Goal: Task Accomplishment & Management: Complete application form

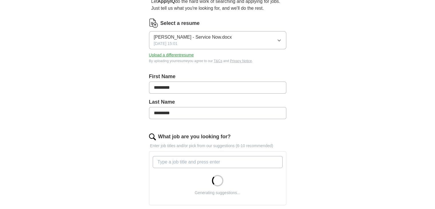
scroll to position [61, 0]
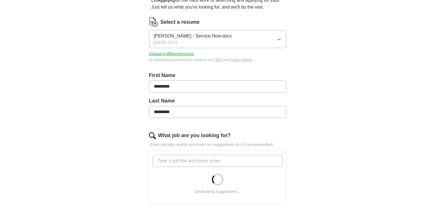
click at [276, 39] on button "[PERSON_NAME] - Service Now.docx [DATE] 15:01" at bounding box center [217, 39] width 137 height 18
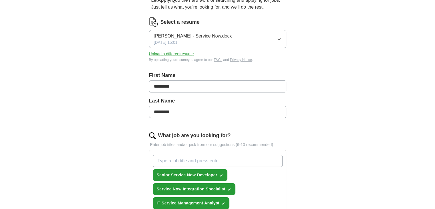
click at [310, 70] on div "ApplyIQ Let ApplyIQ do the hard work of searching and applying for jobs. Just t…" at bounding box center [218, 189] width 366 height 464
click at [178, 53] on button "Upload a different resume" at bounding box center [171, 54] width 45 height 6
click at [262, 36] on button "[PERSON_NAME] Palakurla - Data Engineer.docx [DATE] 12:52" at bounding box center [217, 39] width 137 height 18
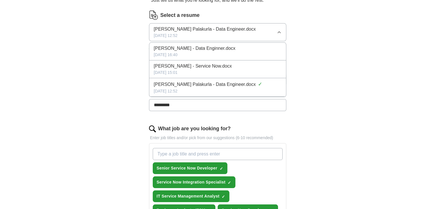
scroll to position [67, 0]
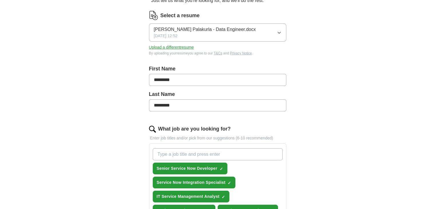
click at [309, 94] on div "ApplyIQ Let ApplyIQ do the hard work of searching and applying for jobs. Just t…" at bounding box center [218, 182] width 366 height 464
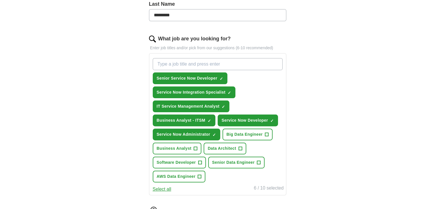
scroll to position [158, 0]
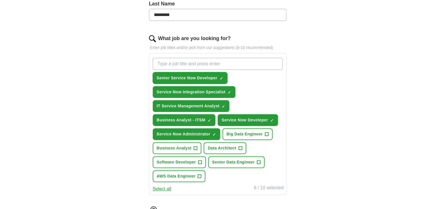
click at [0, 0] on span "×" at bounding box center [0, 0] width 0 height 0
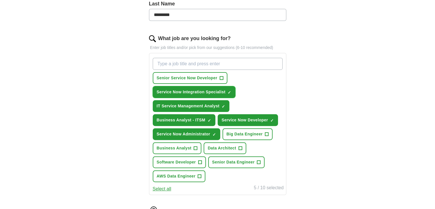
click at [0, 0] on span "×" at bounding box center [0, 0] width 0 height 0
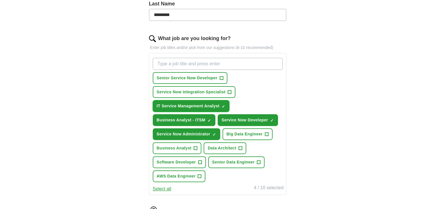
click at [0, 0] on span "×" at bounding box center [0, 0] width 0 height 0
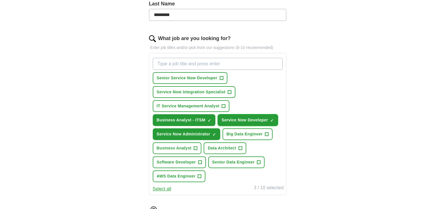
click at [274, 117] on button "Service Now Developer ✓ ×" at bounding box center [248, 120] width 60 height 12
click at [0, 0] on span "×" at bounding box center [0, 0] width 0 height 0
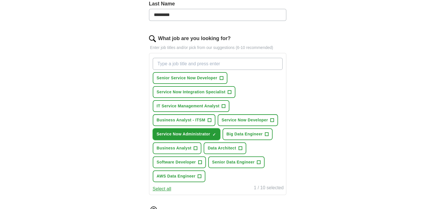
click at [0, 0] on span "×" at bounding box center [0, 0] width 0 height 0
click at [267, 132] on span "+" at bounding box center [266, 134] width 3 height 5
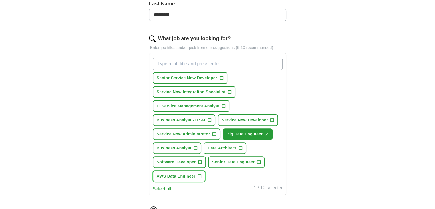
click at [198, 174] on span "+" at bounding box center [199, 176] width 3 height 5
click at [187, 64] on input "What job are you looking for?" at bounding box center [218, 64] width 130 height 12
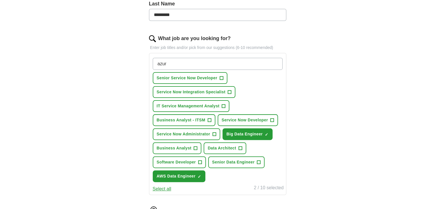
type input "azure"
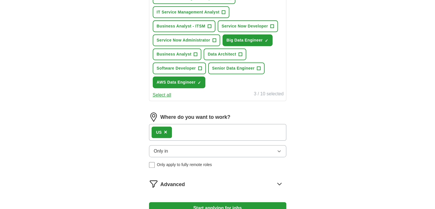
scroll to position [264, 0]
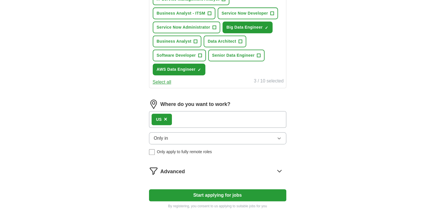
click at [184, 135] on button "Only in" at bounding box center [217, 138] width 137 height 12
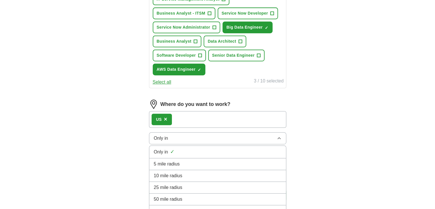
click at [184, 135] on button "Only in" at bounding box center [217, 138] width 137 height 12
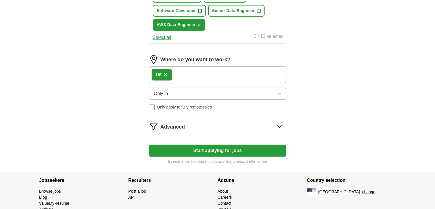
scroll to position [310, 0]
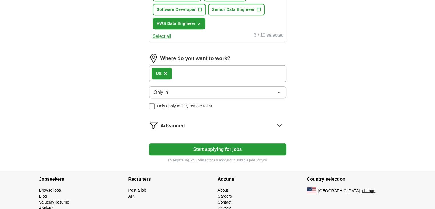
click at [194, 150] on button "Start applying for jobs" at bounding box center [217, 149] width 137 height 12
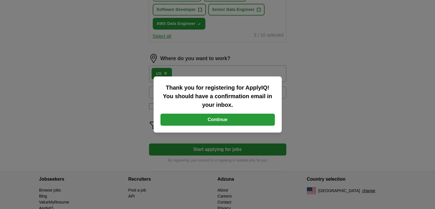
click at [213, 117] on button "Continue" at bounding box center [218, 120] width 114 height 12
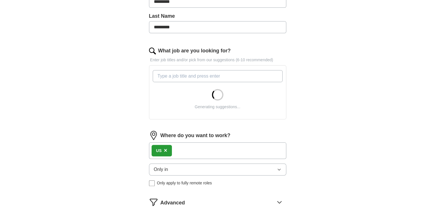
scroll to position [167, 0]
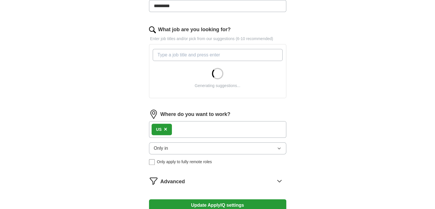
click at [181, 53] on input "What job are you looking for?" at bounding box center [218, 55] width 130 height 12
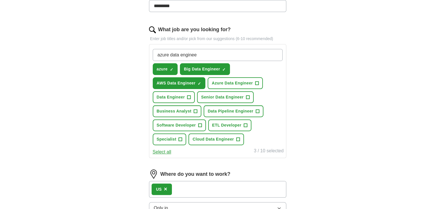
type input "azure data engineer"
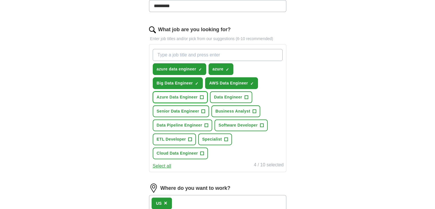
click at [201, 97] on span "+" at bounding box center [201, 97] width 3 height 5
click at [243, 96] on button "Data Engineer +" at bounding box center [231, 97] width 42 height 12
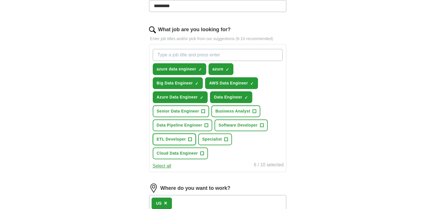
click at [191, 137] on span "+" at bounding box center [189, 139] width 3 height 5
click at [200, 151] on span "+" at bounding box center [202, 153] width 4 height 4
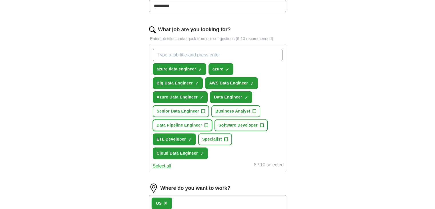
click at [206, 123] on span "+" at bounding box center [206, 125] width 3 height 5
click at [203, 109] on span "+" at bounding box center [203, 111] width 3 height 5
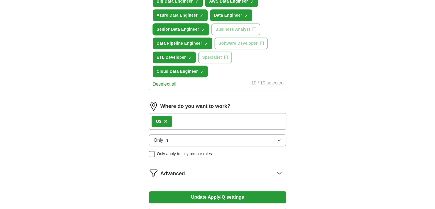
scroll to position [252, 0]
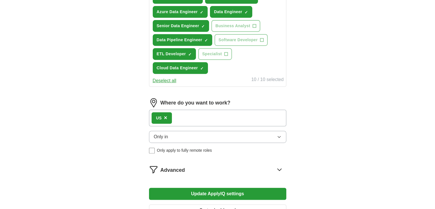
click at [174, 188] on button "Update ApplyIQ settings" at bounding box center [217, 194] width 137 height 12
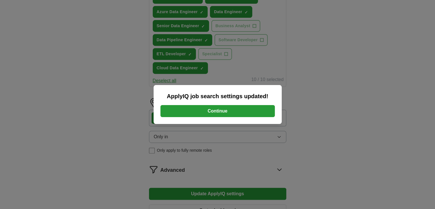
click at [223, 107] on button "Continue" at bounding box center [218, 111] width 114 height 12
